Goal: Transaction & Acquisition: Purchase product/service

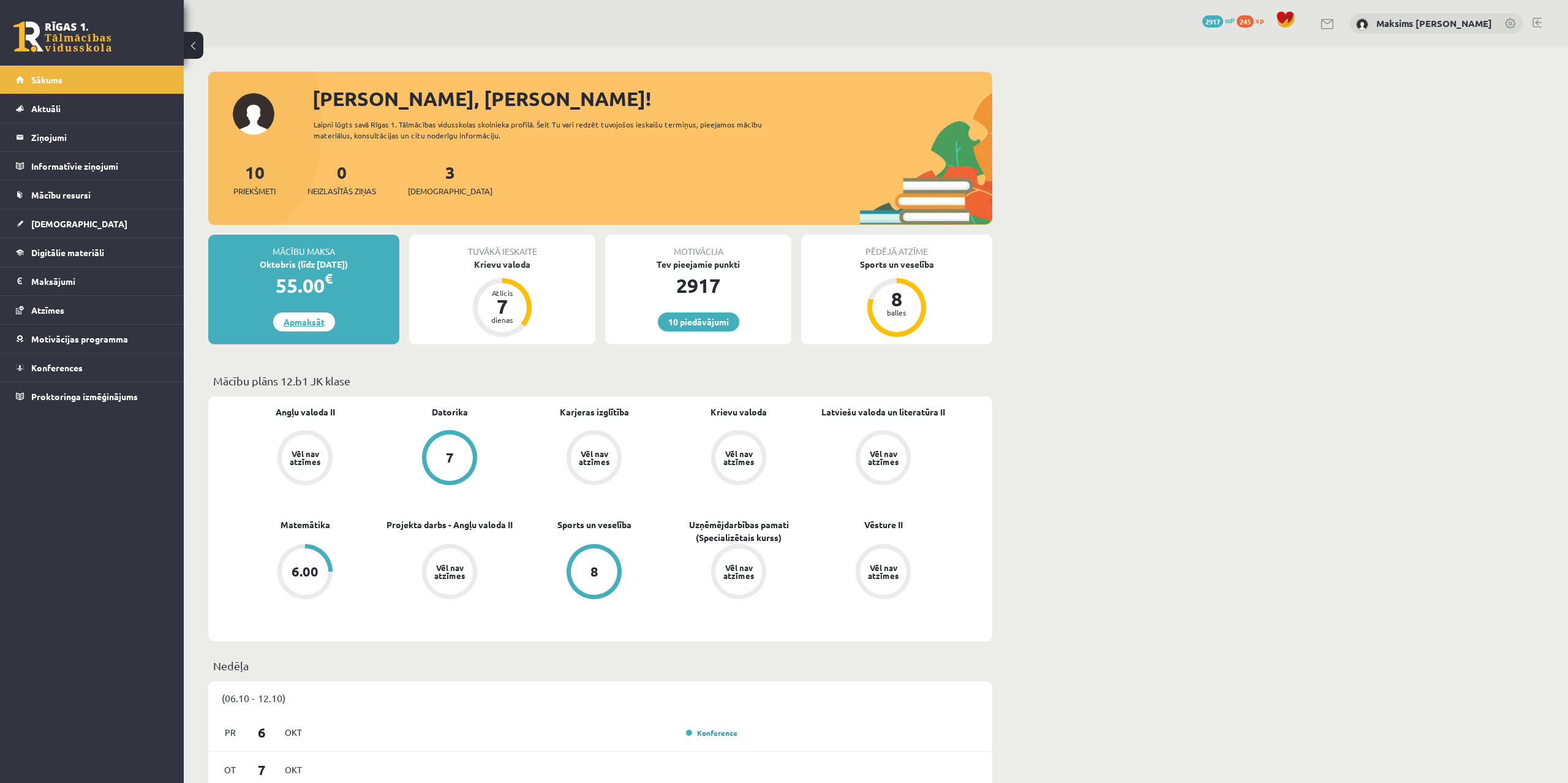
click at [298, 318] on link "Apmaksāt" at bounding box center [303, 321] width 62 height 19
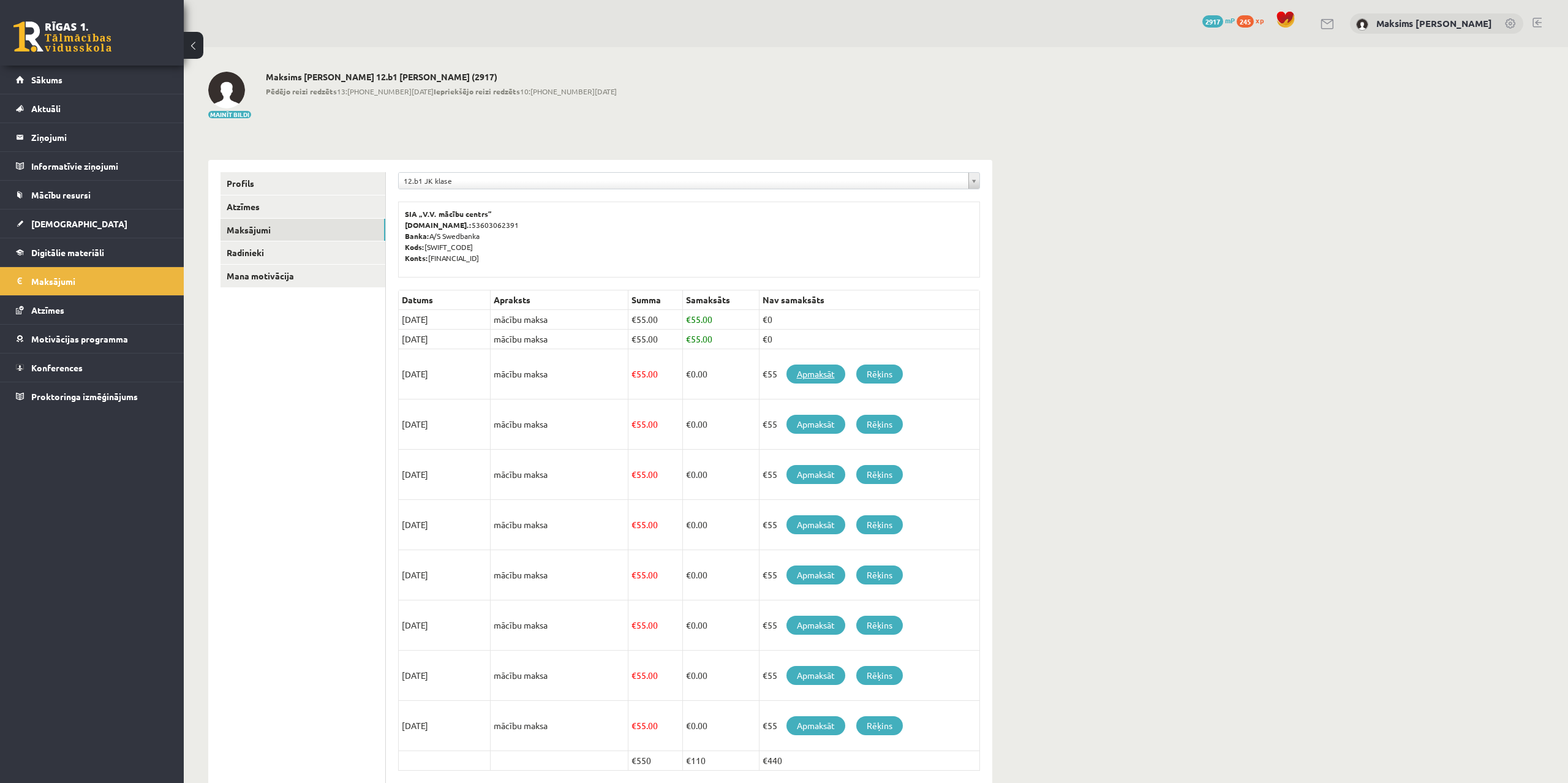
click at [819, 375] on link "Apmaksāt" at bounding box center [816, 374] width 59 height 19
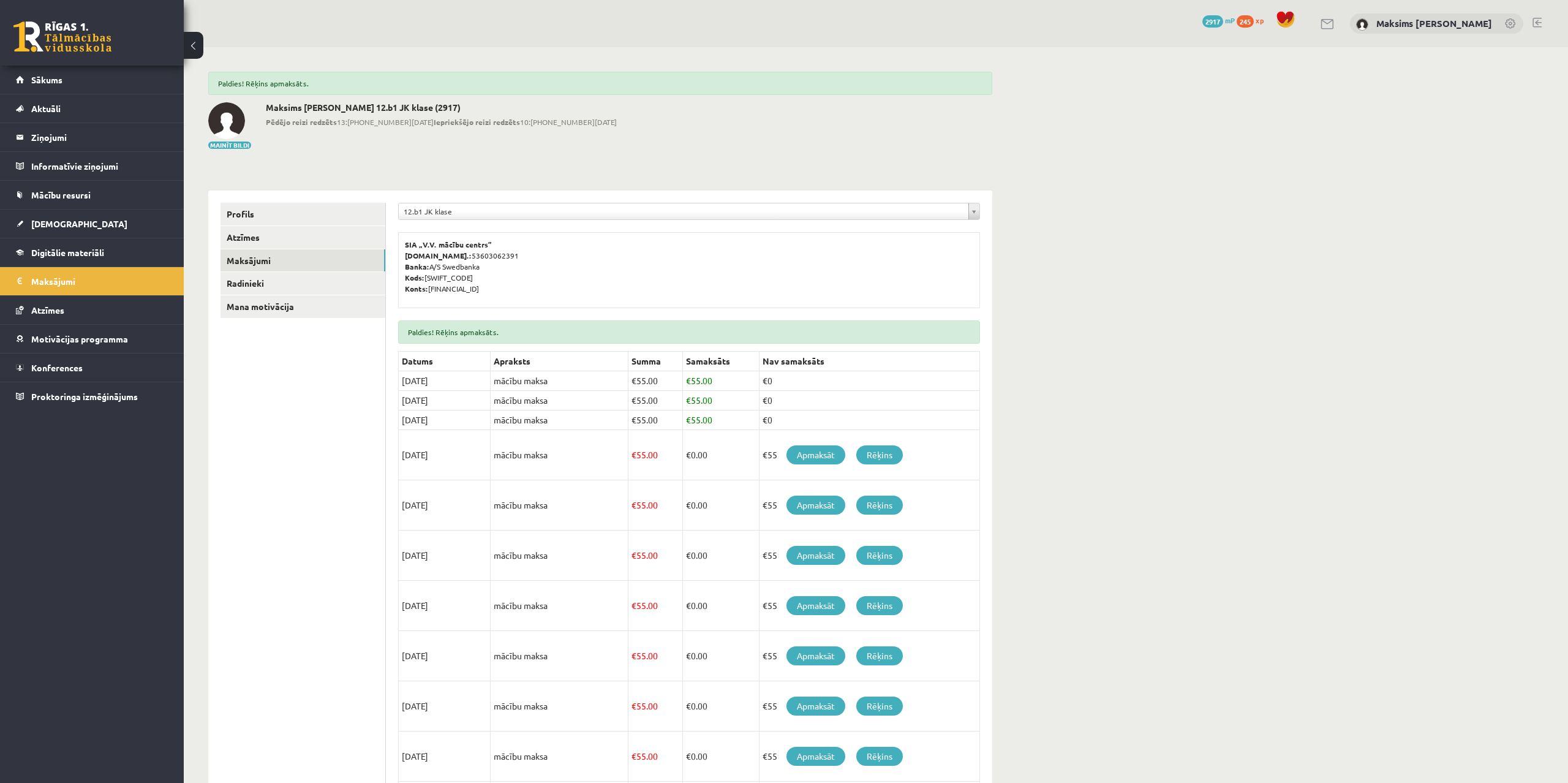
click at [438, 207] on body "eSkola - R1TV.lv 0 Dāvanas 2917 mP 245 xp Maksims Mihails Blizņuks Sākums Aktuā…" at bounding box center [784, 391] width 1568 height 783
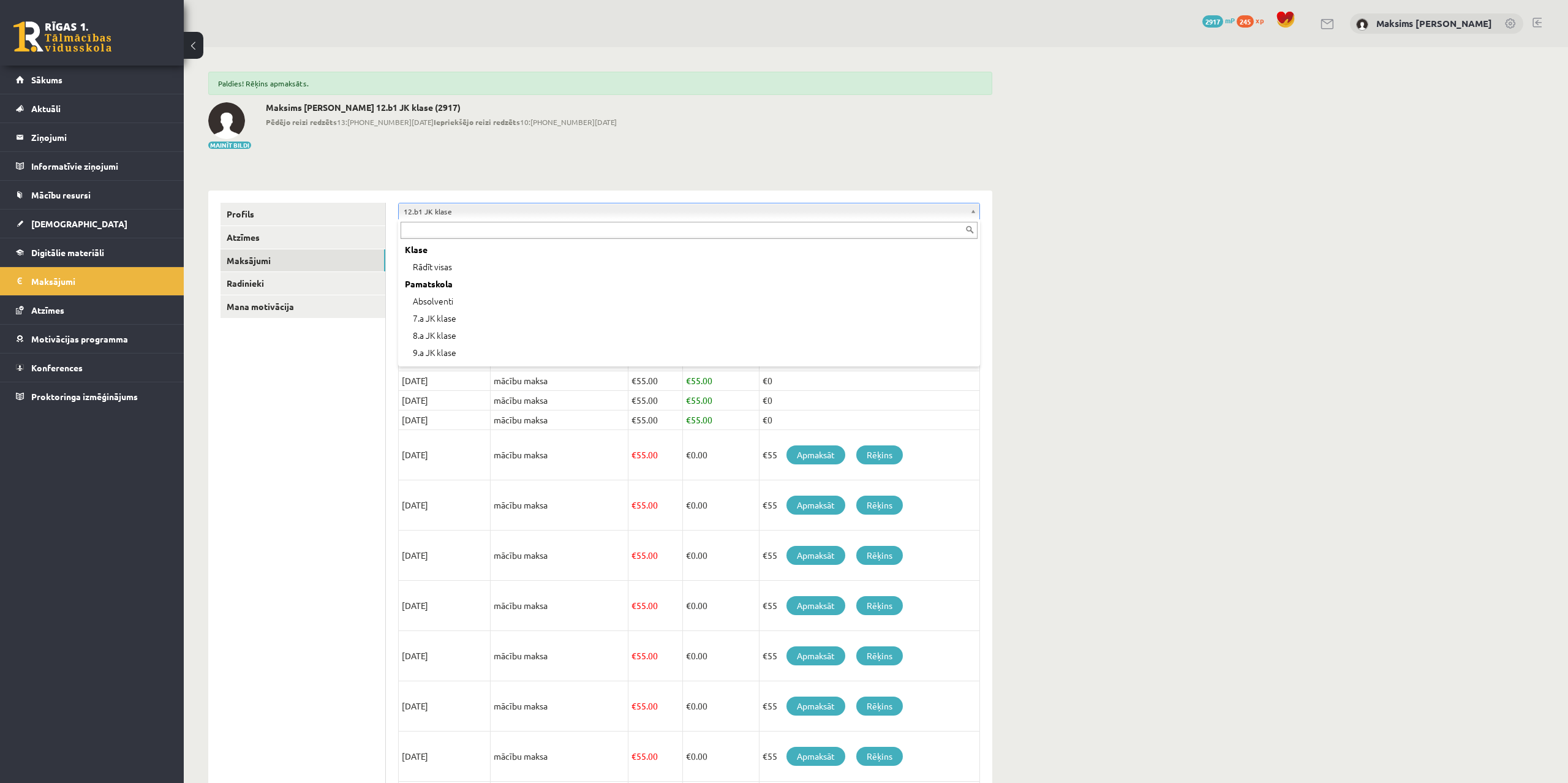
scroll to position [340, 0]
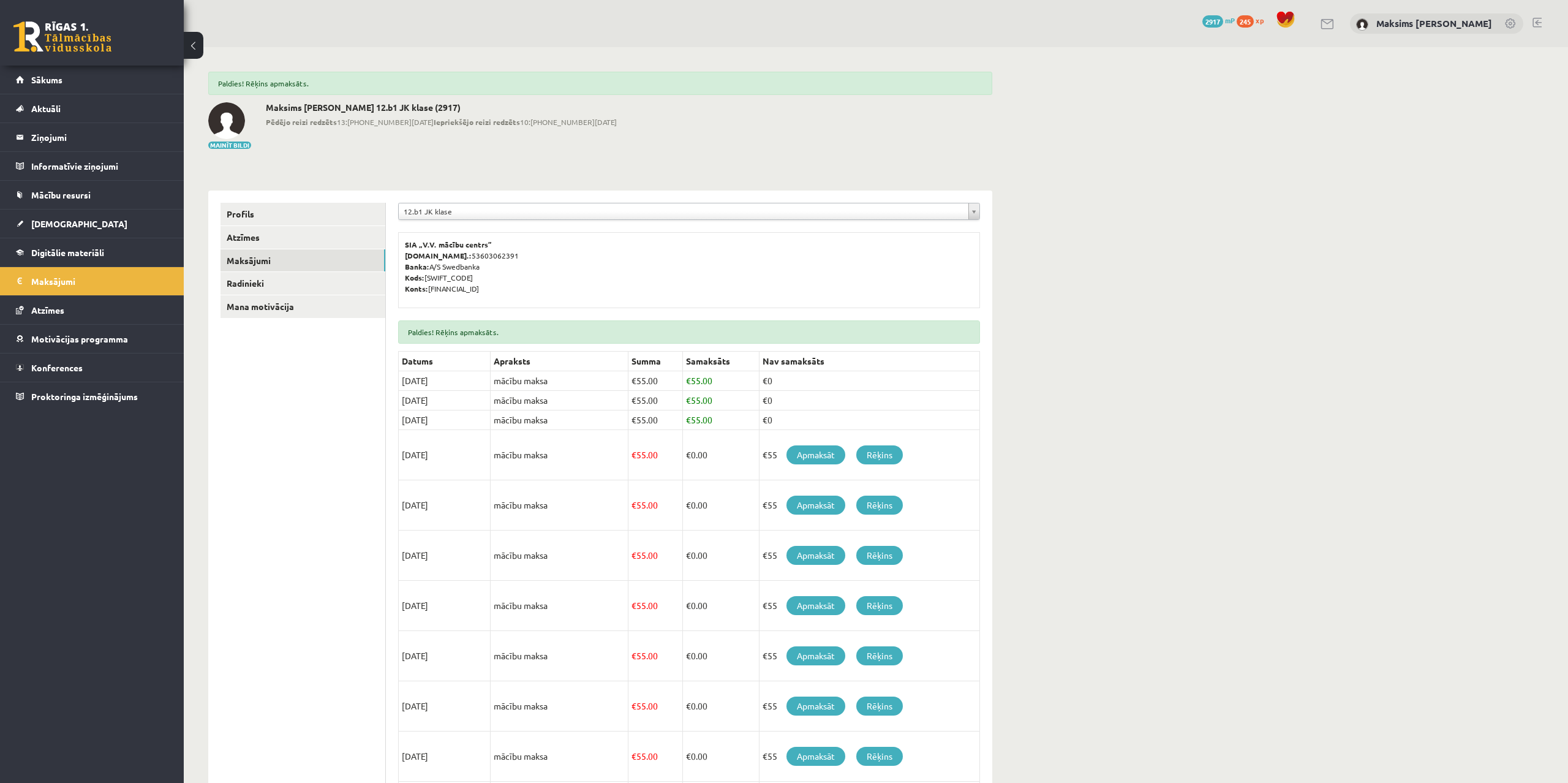
click at [438, 207] on body "eSkola - R1TV.lv 0 Dāvanas 2917 mP 245 xp Maksims Mihails Blizņuks Sākums Aktuā…" at bounding box center [784, 391] width 1568 height 783
click at [46, 86] on link "Sākums" at bounding box center [91, 80] width 152 height 28
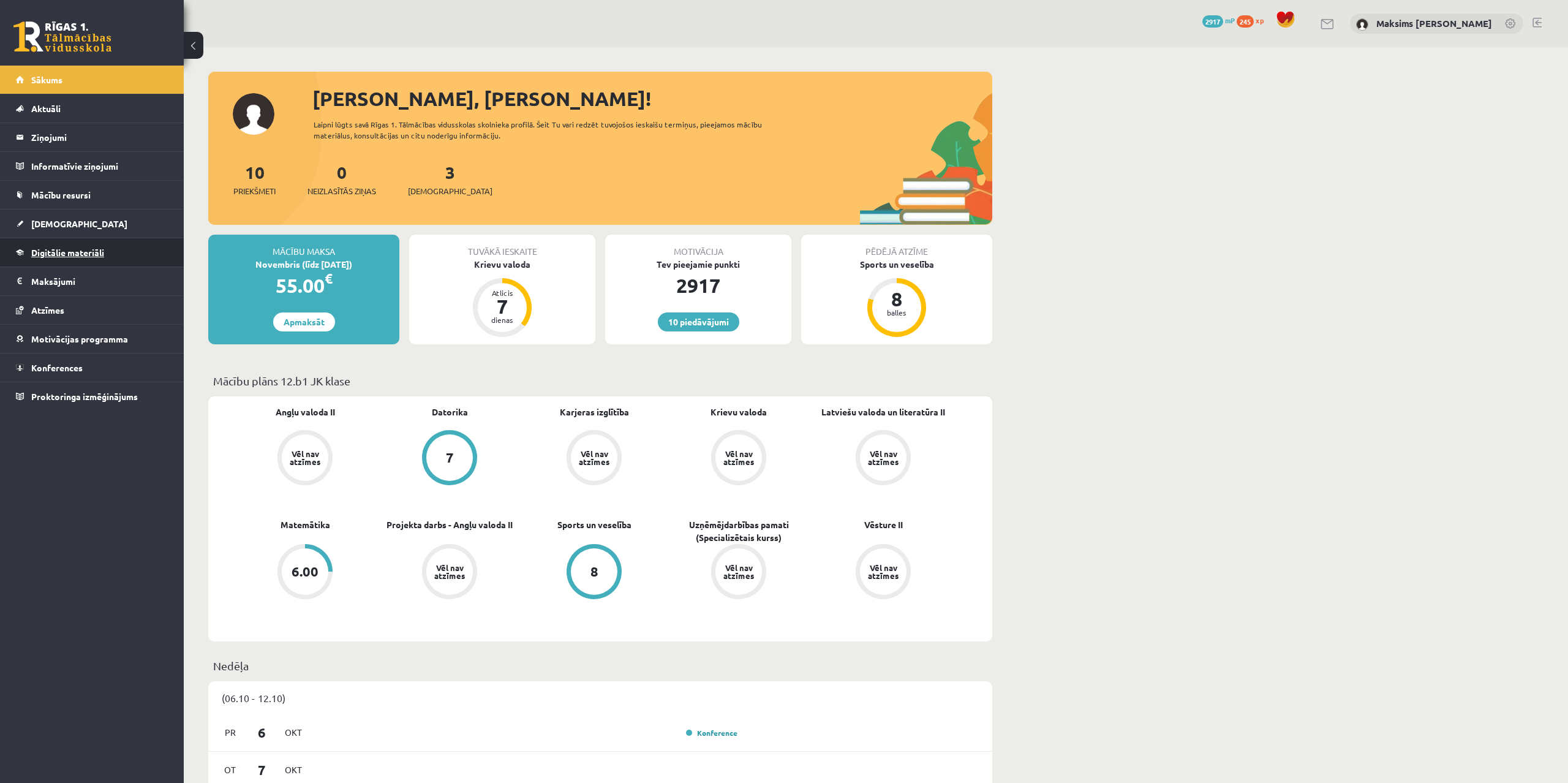
click at [61, 253] on span "Digitālie materiāli" at bounding box center [67, 253] width 73 height 11
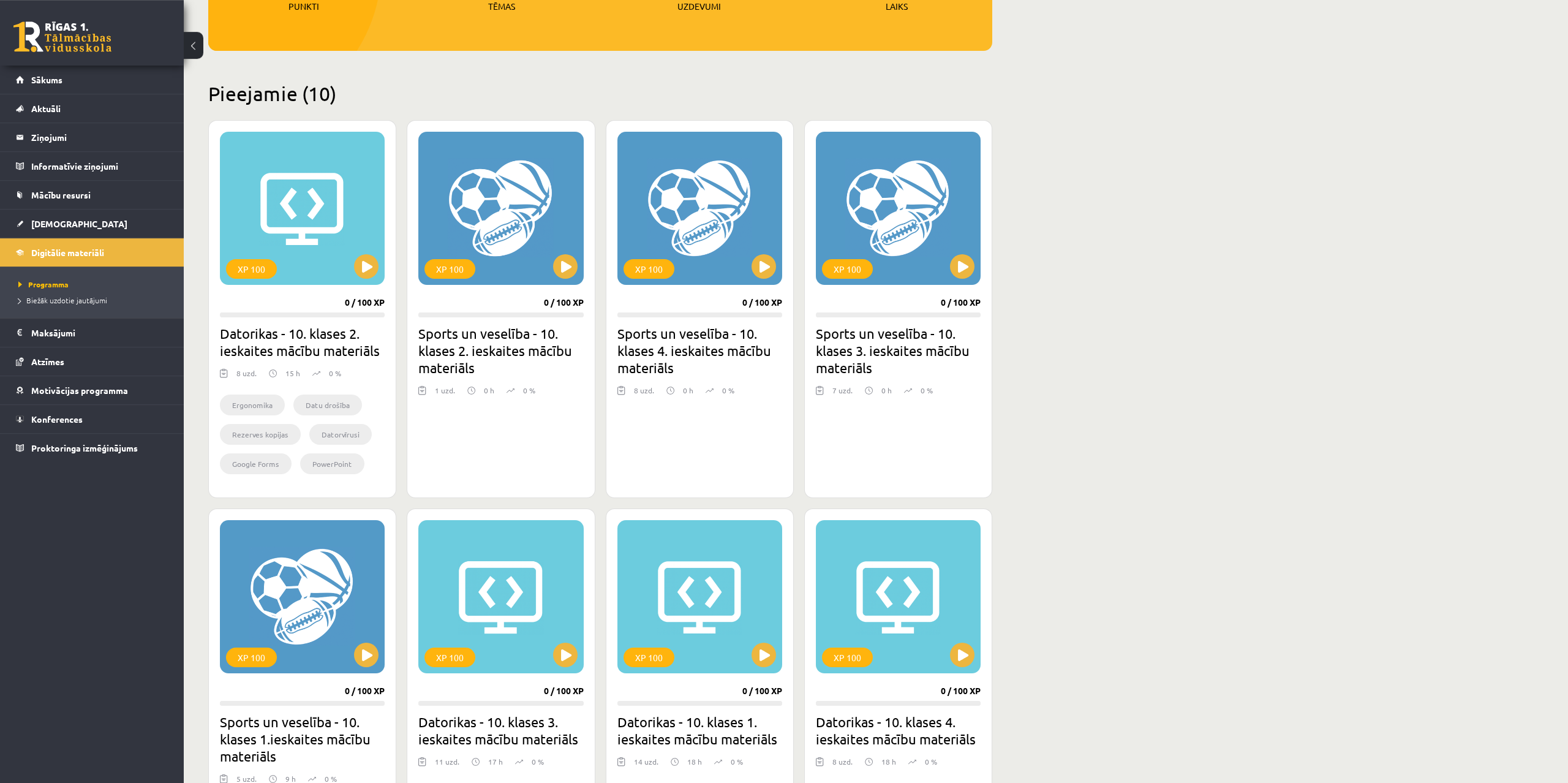
scroll to position [228, 0]
